Goal: Information Seeking & Learning: Learn about a topic

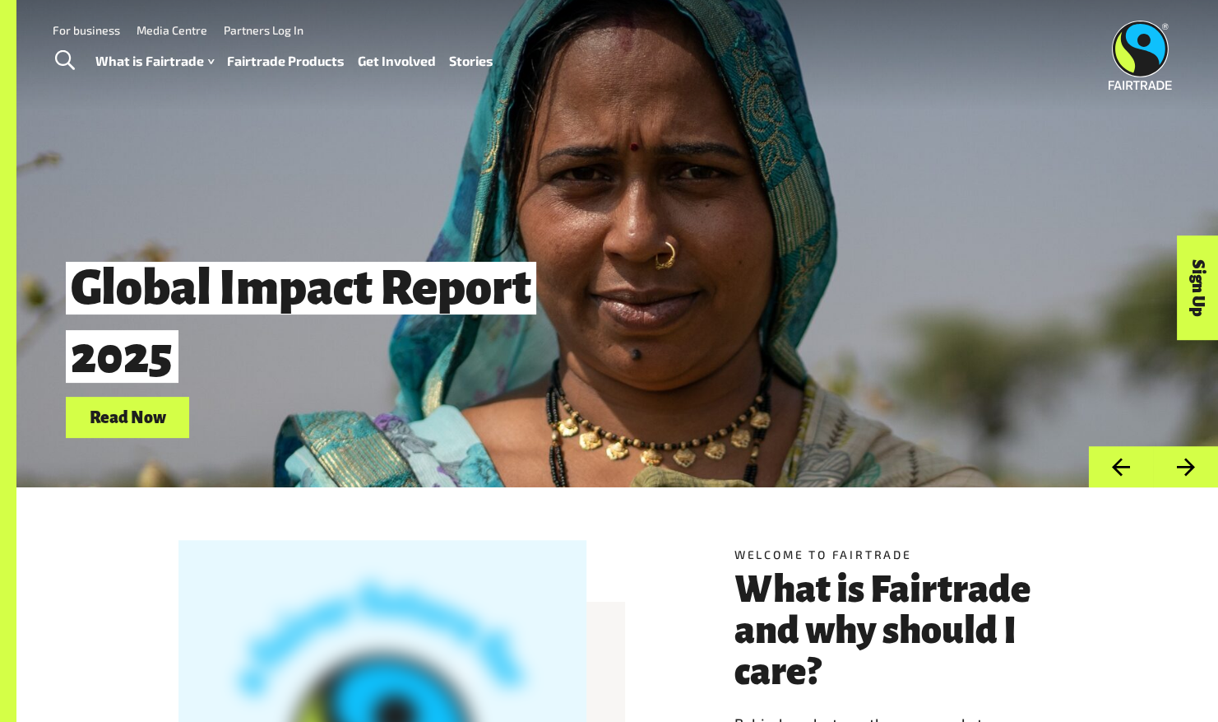
click at [653, 35] on div "For business Media Centre Partners Log In" at bounding box center [405, 29] width 738 height 22
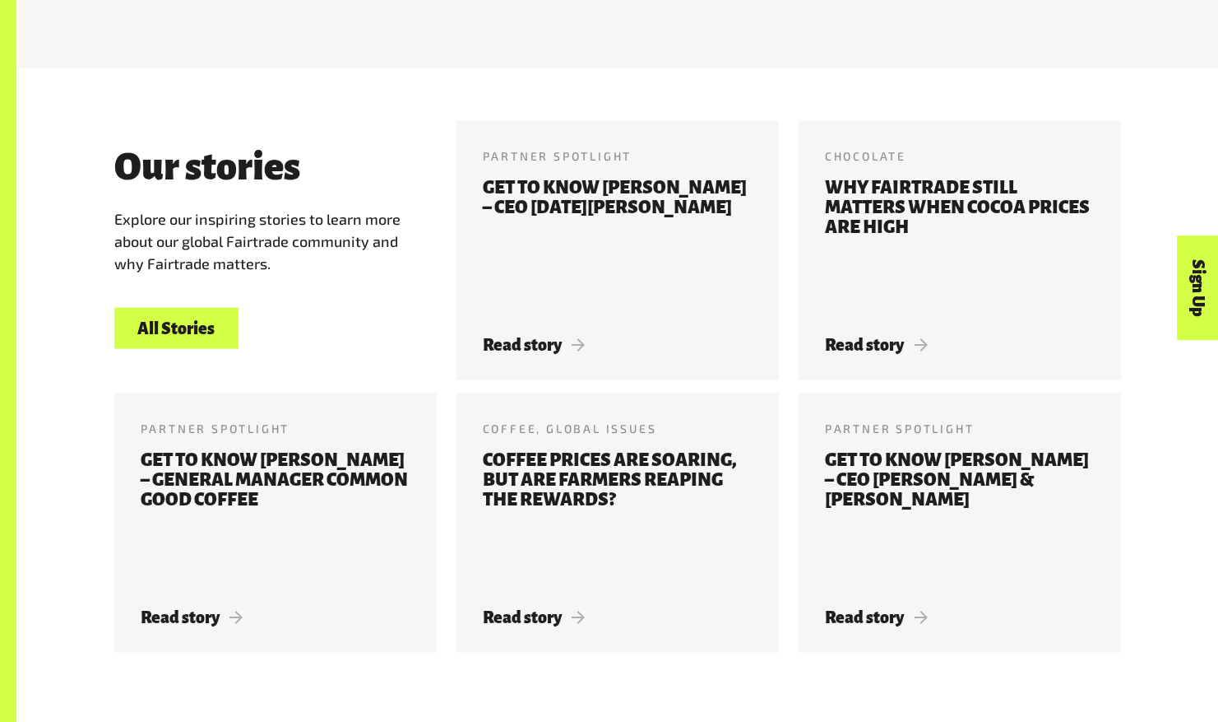
scroll to position [1861, 0]
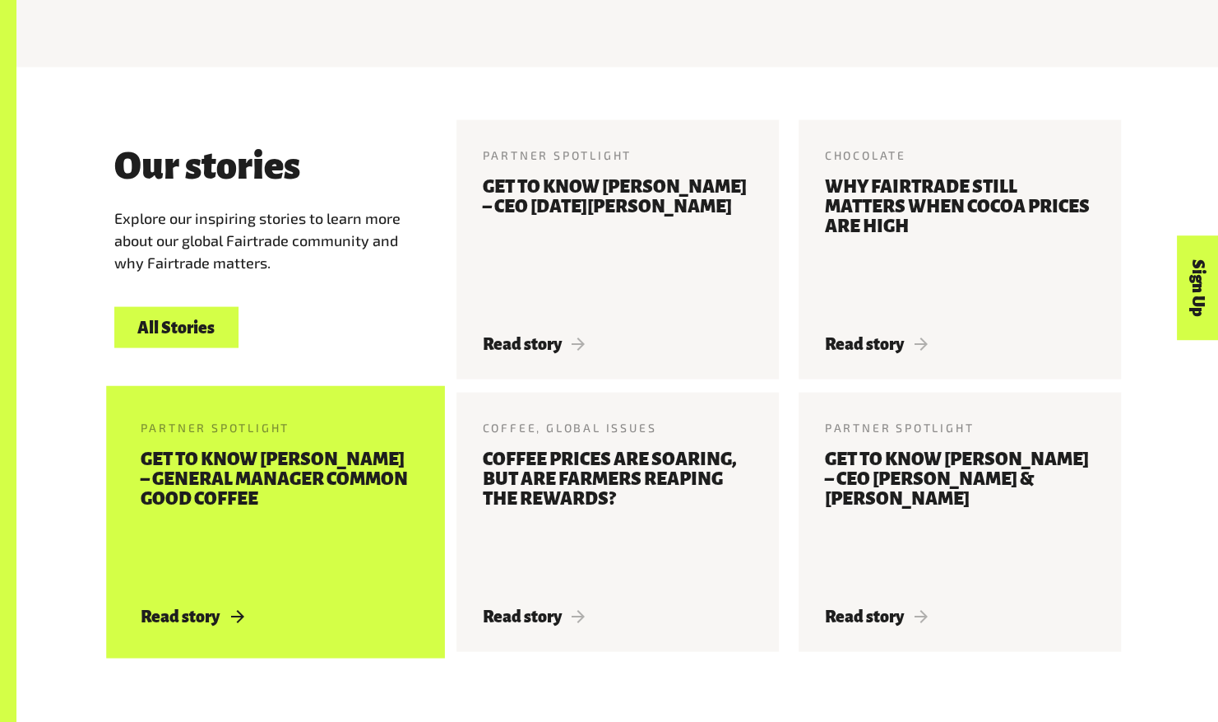
click at [352, 519] on h3 "Get to know [PERSON_NAME] – General Manager Common Good Coffee" at bounding box center [276, 518] width 270 height 138
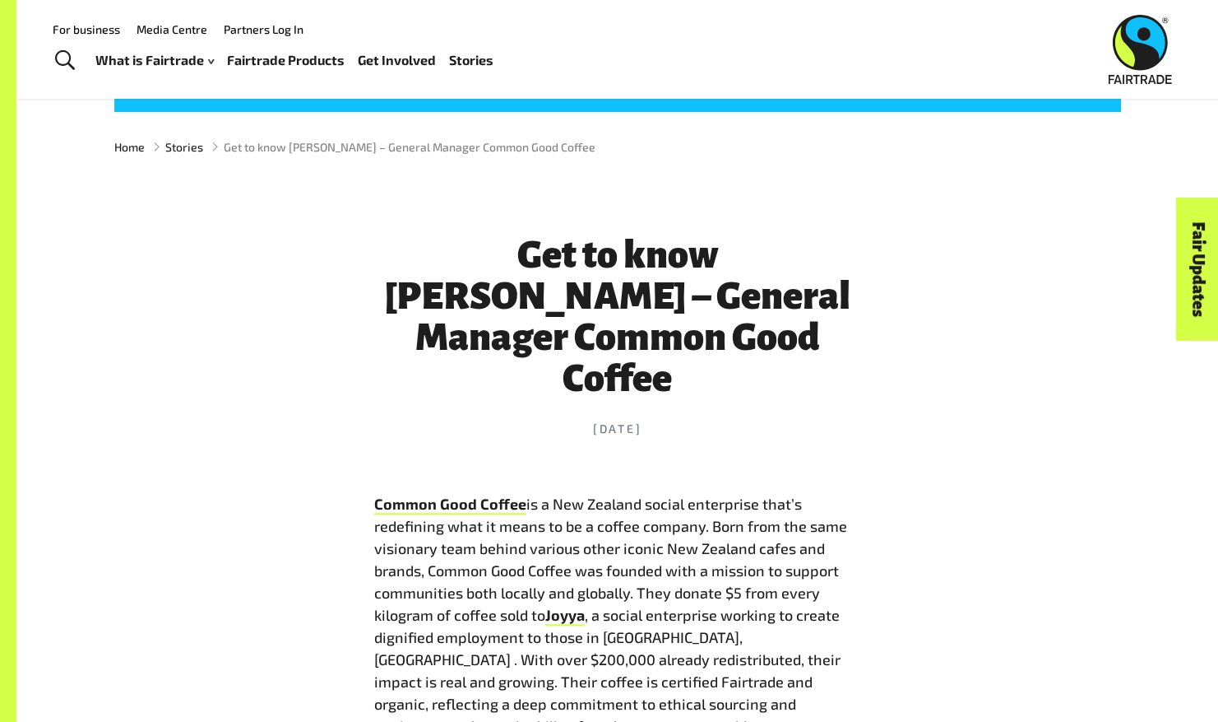
scroll to position [472, 0]
